Goal: Navigation & Orientation: Find specific page/section

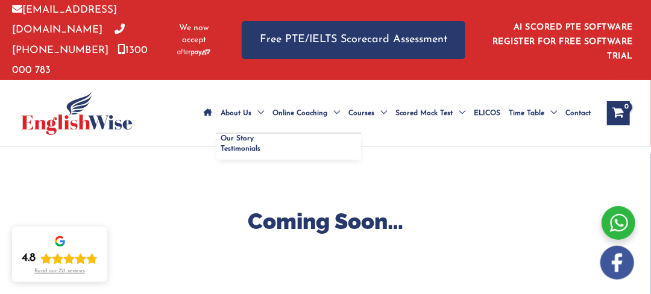
click at [225, 92] on span "About Us" at bounding box center [236, 113] width 31 height 42
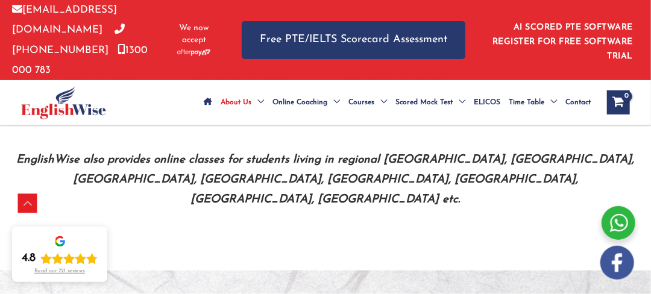
scroll to position [791, 0]
